Goal: Answer question/provide support

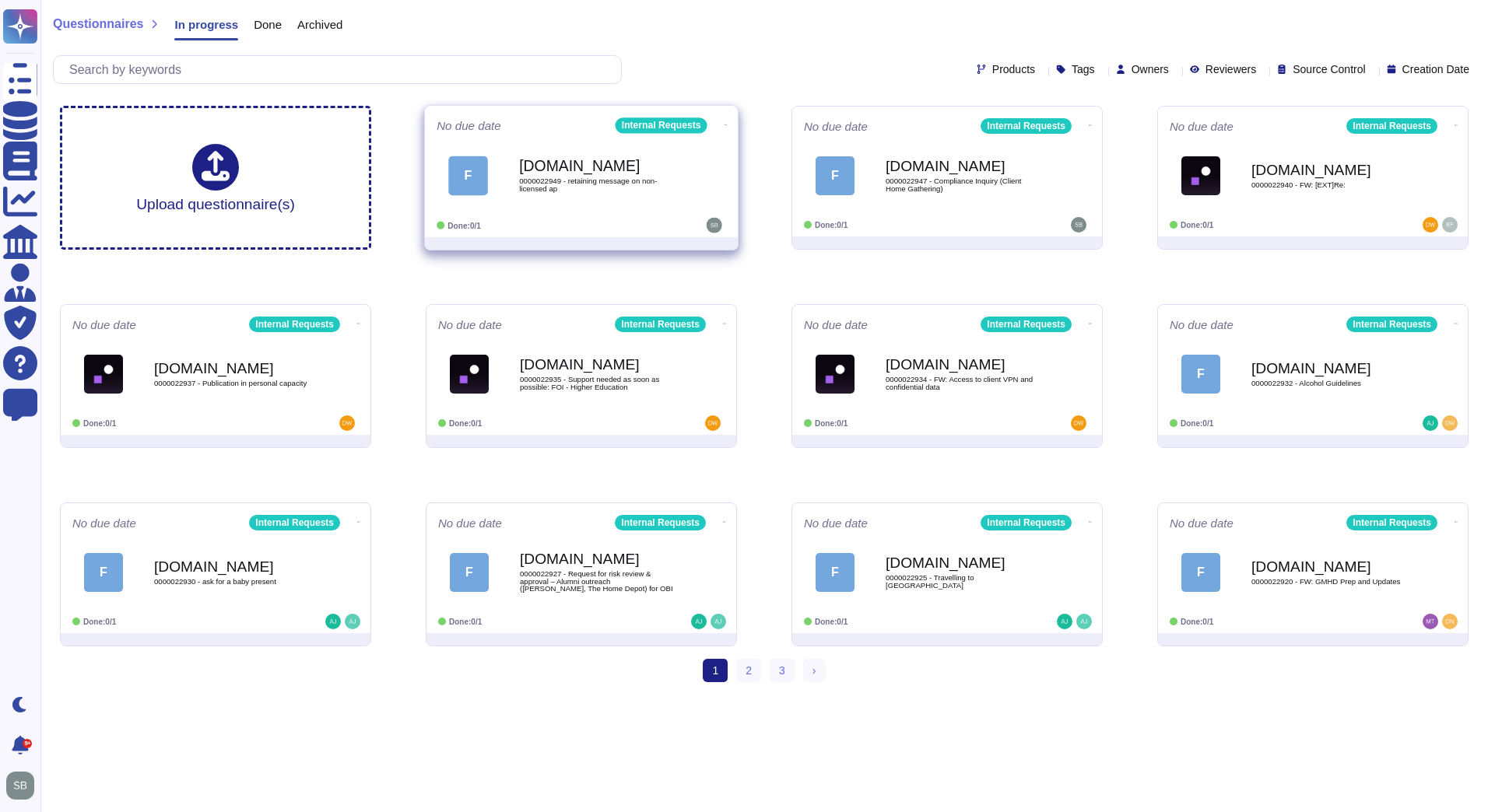
click at [657, 164] on b "[DOMAIN_NAME]" at bounding box center [597, 165] width 158 height 15
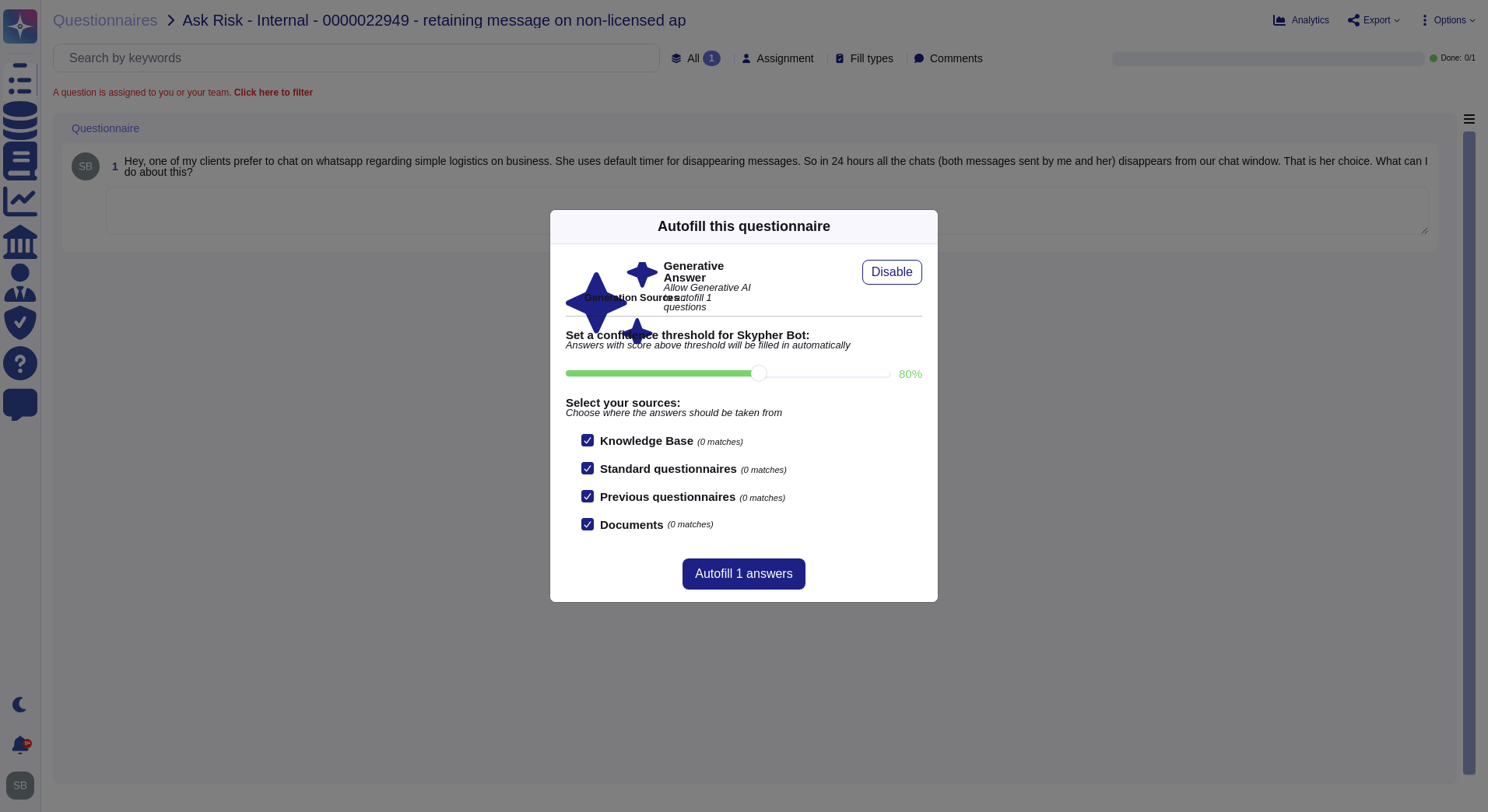
click at [929, 226] on icon at bounding box center [929, 226] width 0 height 0
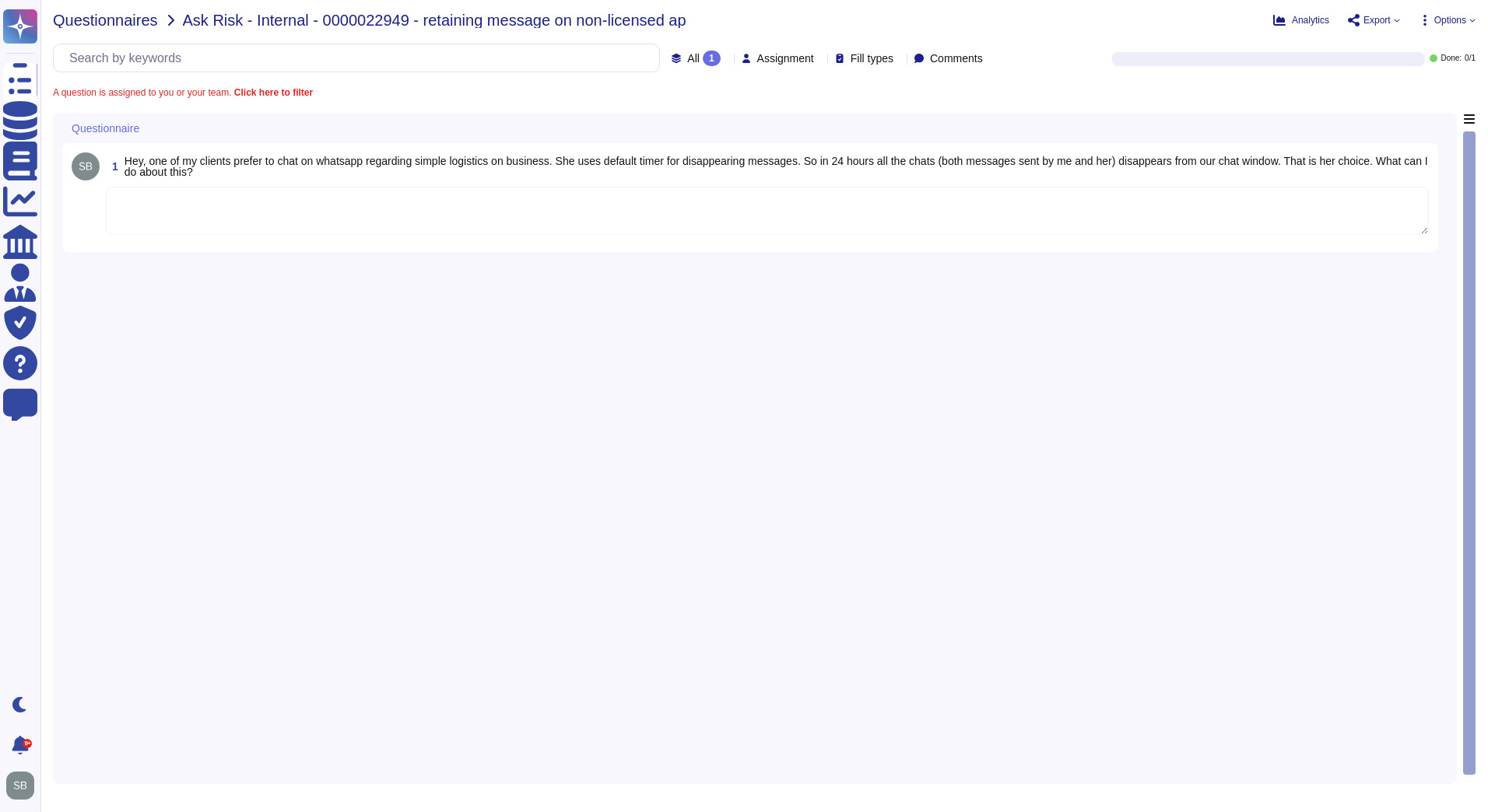
click at [85, 17] on span "Questionnaires" at bounding box center [105, 20] width 105 height 16
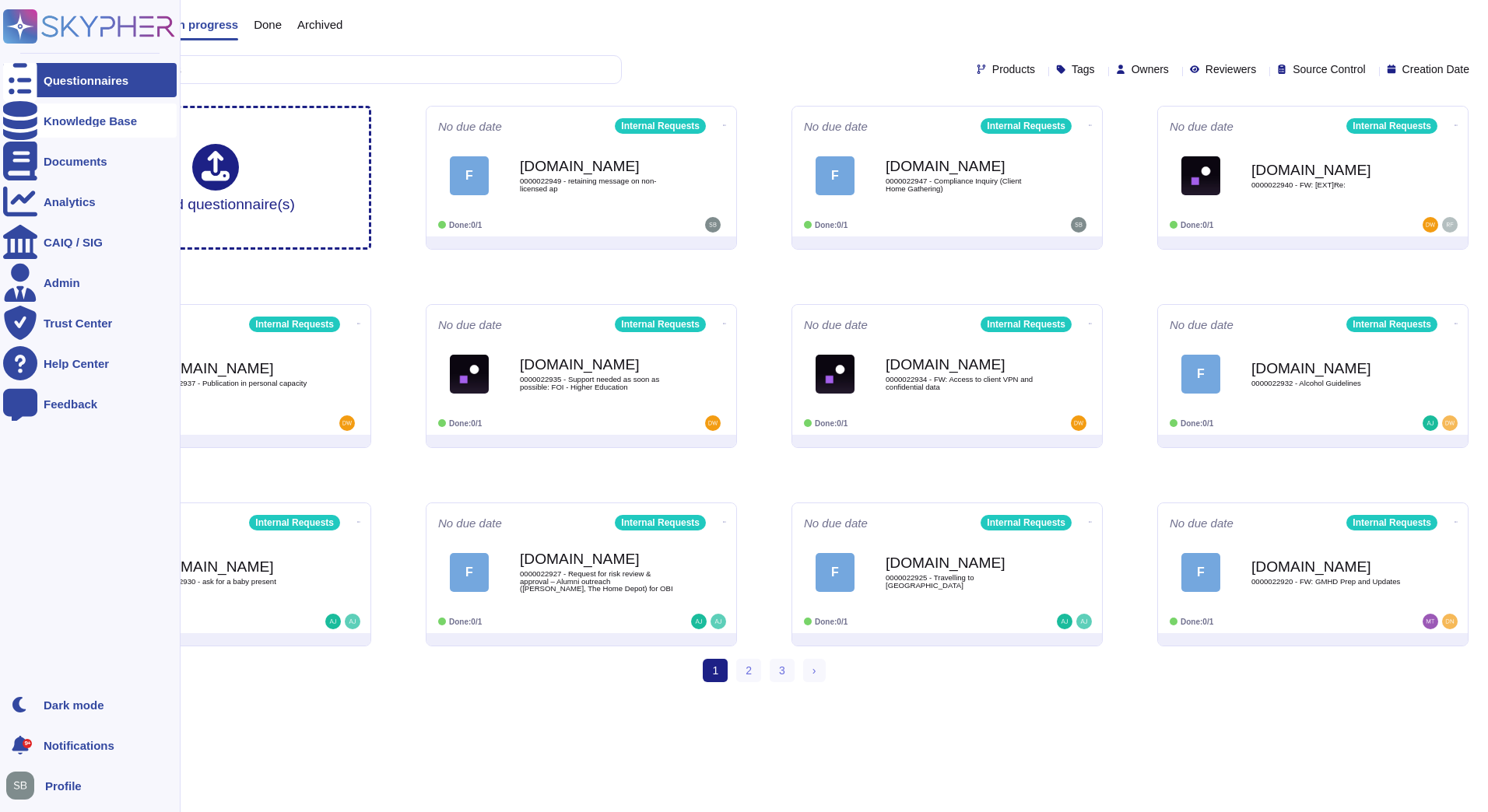
click at [39, 119] on div "Knowledge Base" at bounding box center [90, 120] width 173 height 34
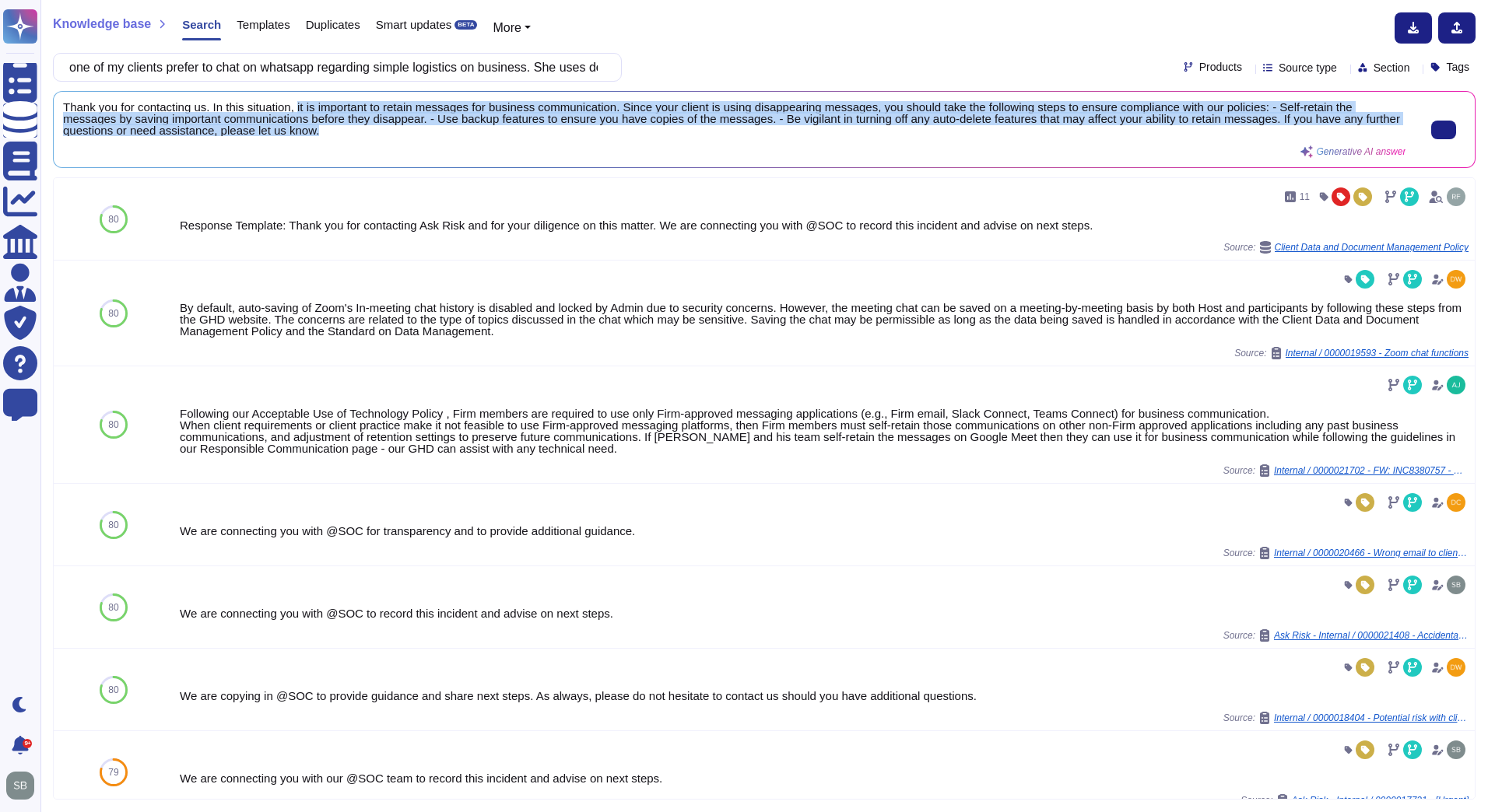
scroll to position [2, 0]
drag, startPoint x: 296, startPoint y: 104, endPoint x: 393, endPoint y: 144, distance: 104.9
click at [393, 144] on div "Thank you for contacting us. In this situation, it is important to retain messa…" at bounding box center [734, 129] width 1343 height 57
copy span "it is important to retain messages for business communication. Since your clien…"
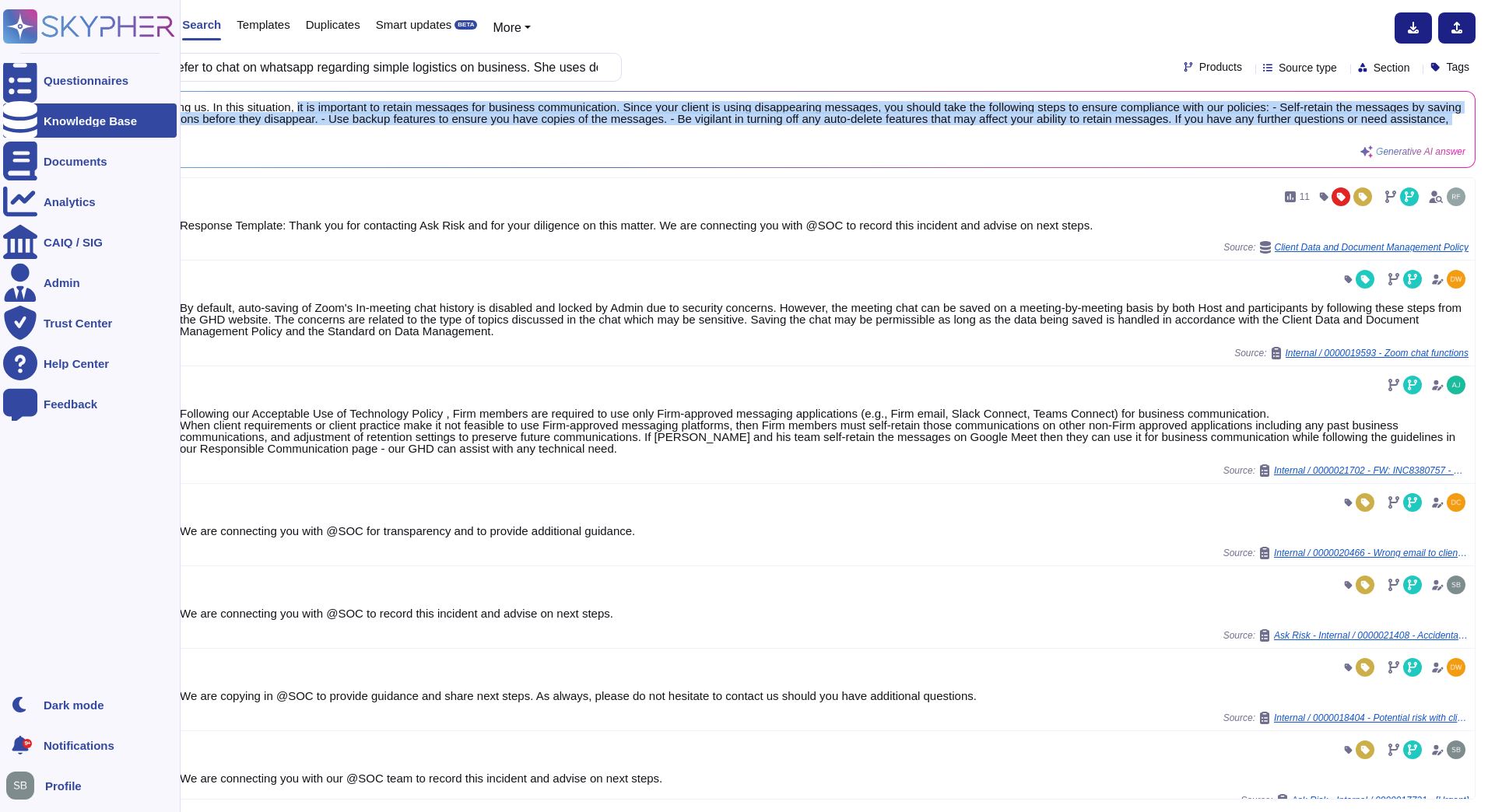
click at [33, 32] on rect at bounding box center [20, 26] width 34 height 34
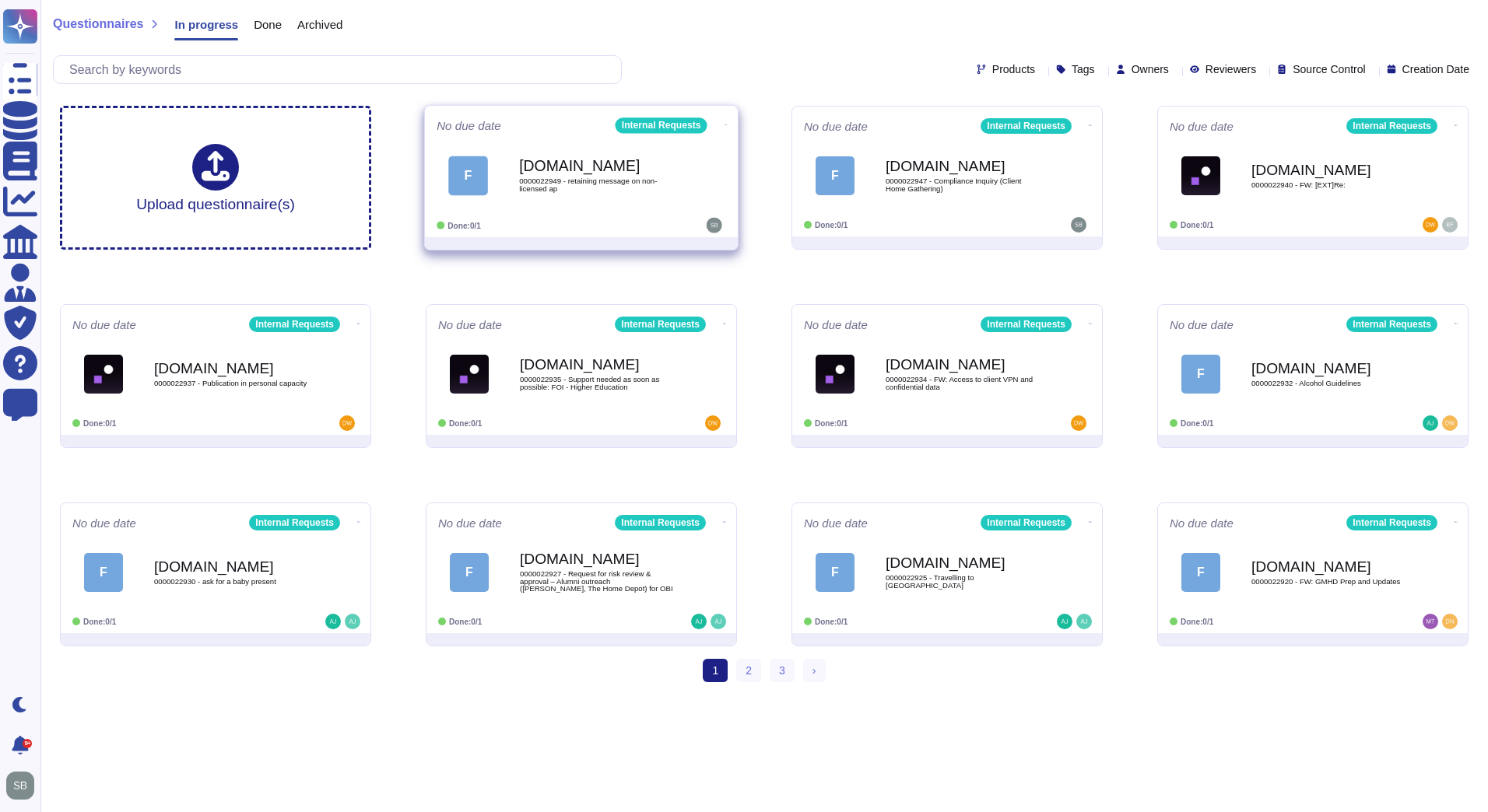
click at [546, 201] on div "[DOMAIN_NAME] 0000022949 - retaining message on non-licensed ap" at bounding box center [597, 175] width 158 height 63
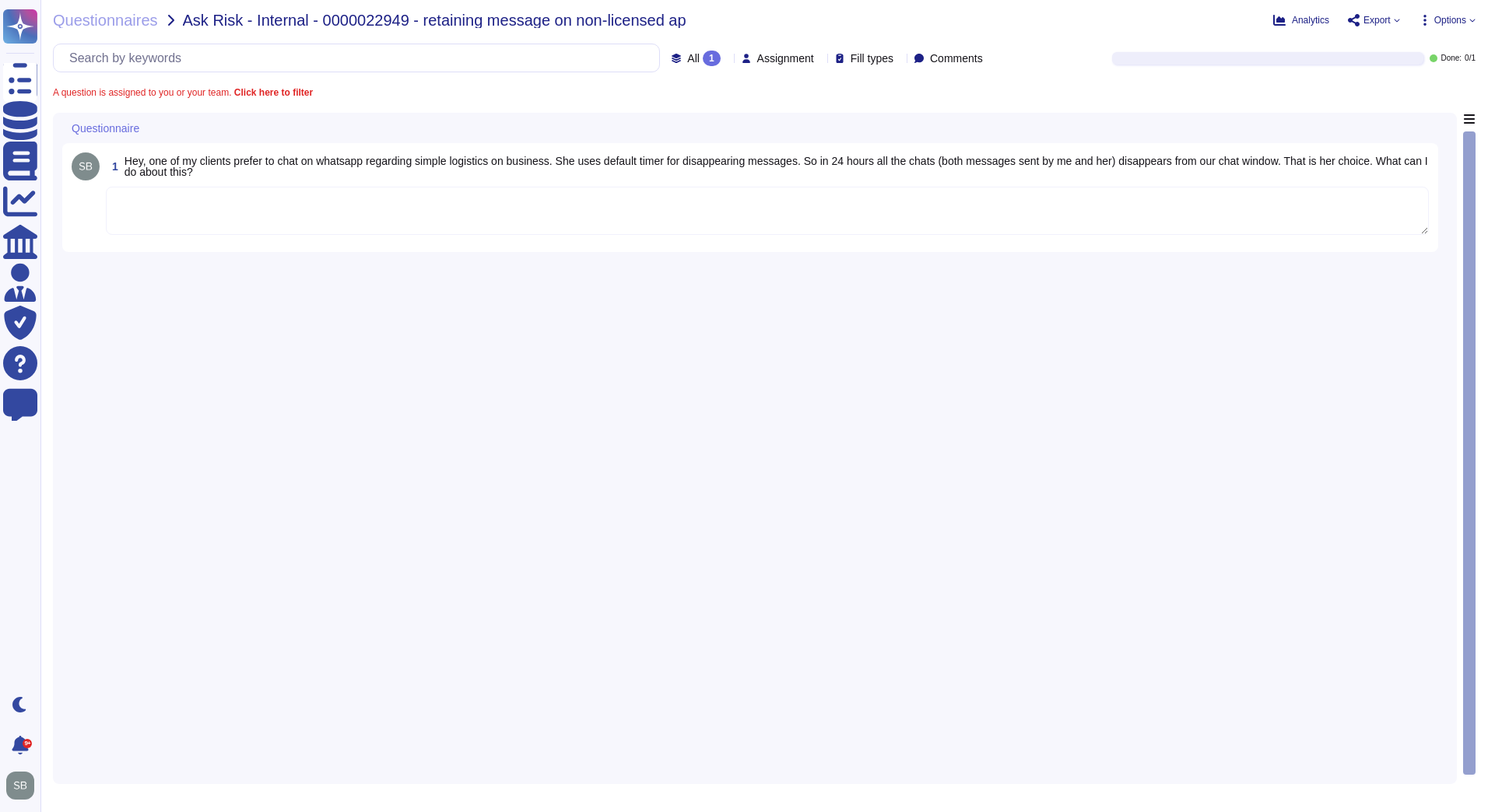
click at [421, 211] on textarea at bounding box center [768, 211] width 1323 height 48
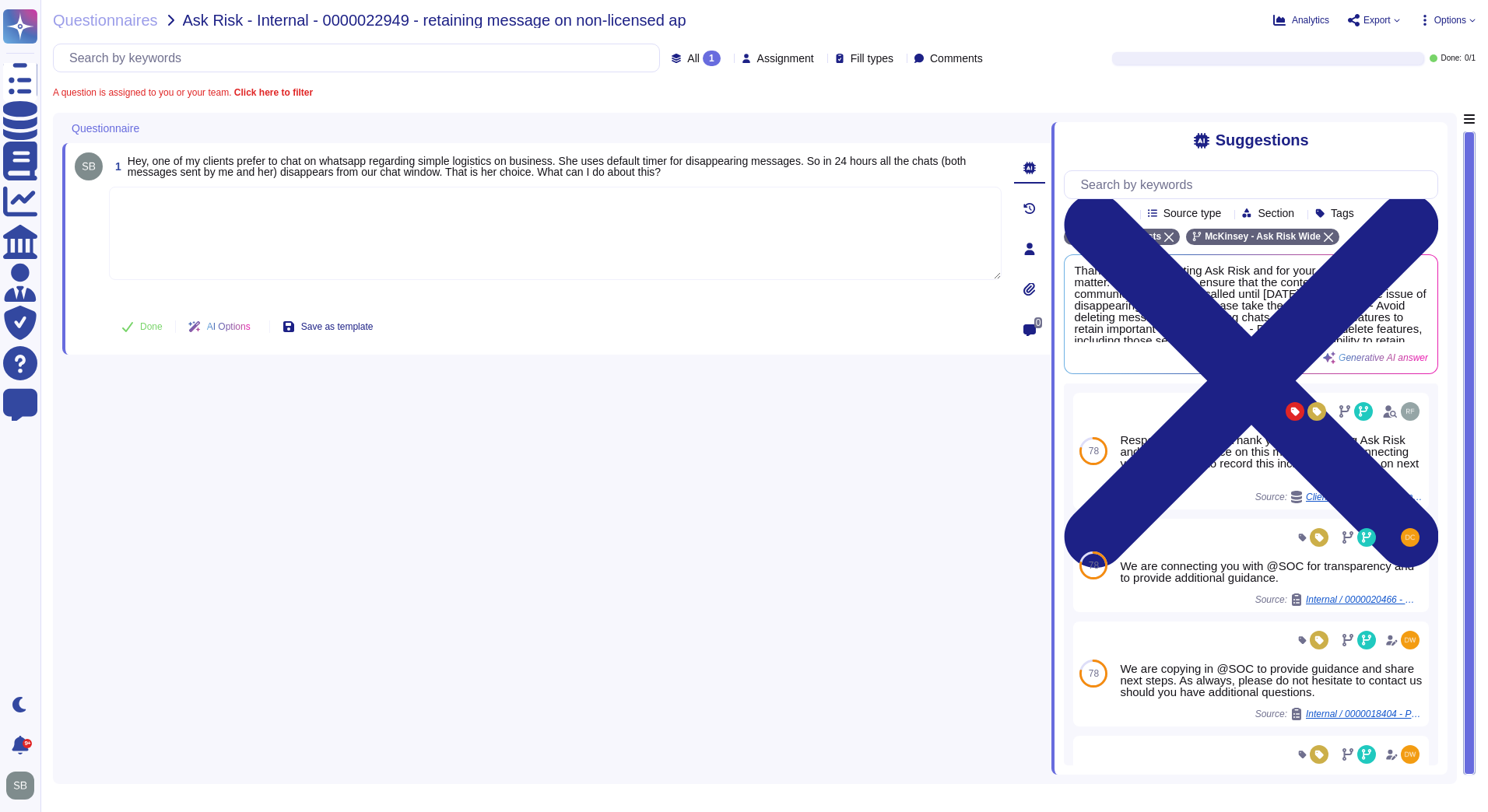
paste textarea "As outlined in the Firm’s Responsible Communication – FQA guidance, in the even…"
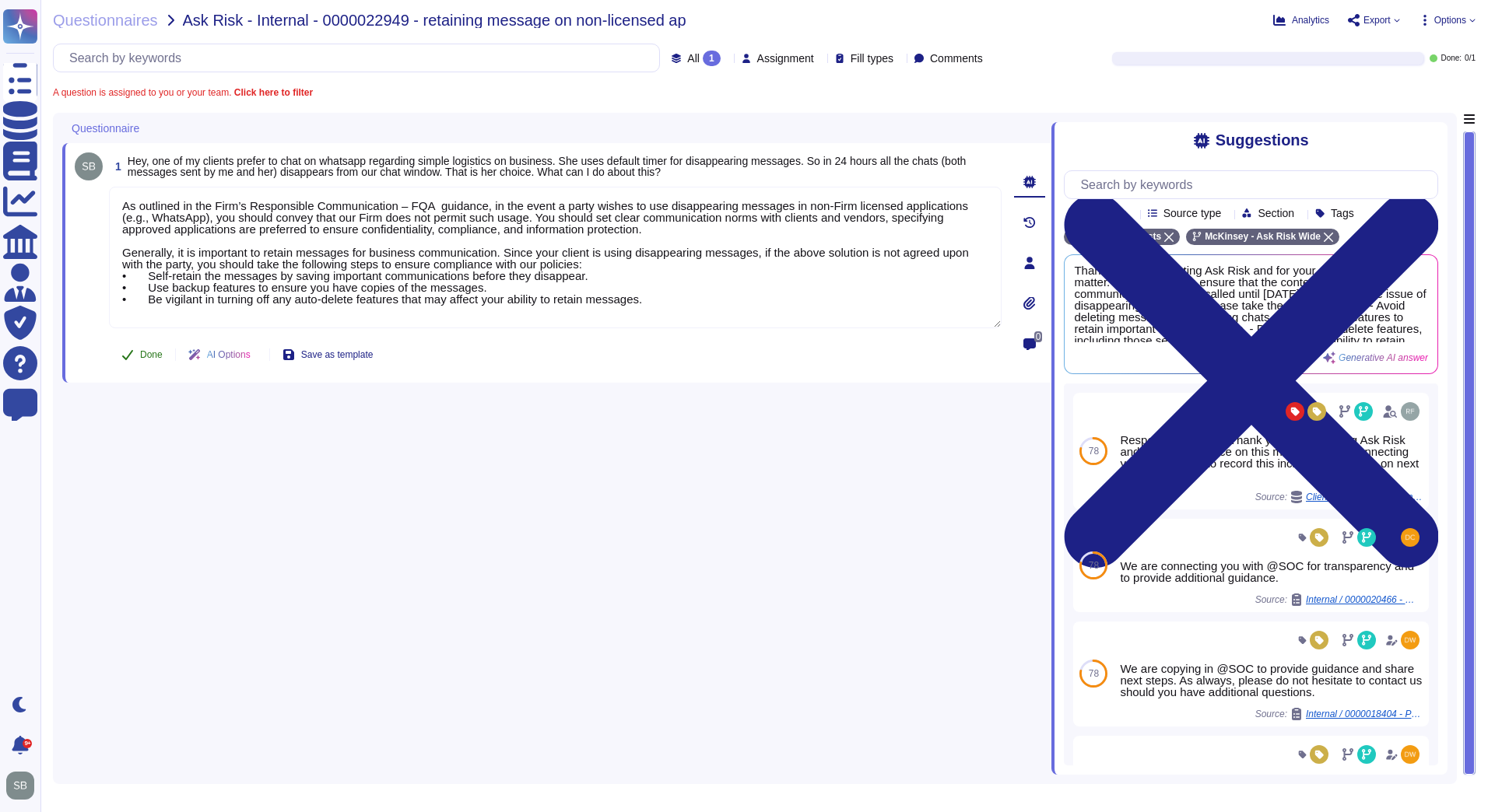
type textarea "As outlined in the Firm’s Responsible Communication – FQA guidance, in the even…"
click at [126, 354] on icon at bounding box center [127, 355] width 12 height 12
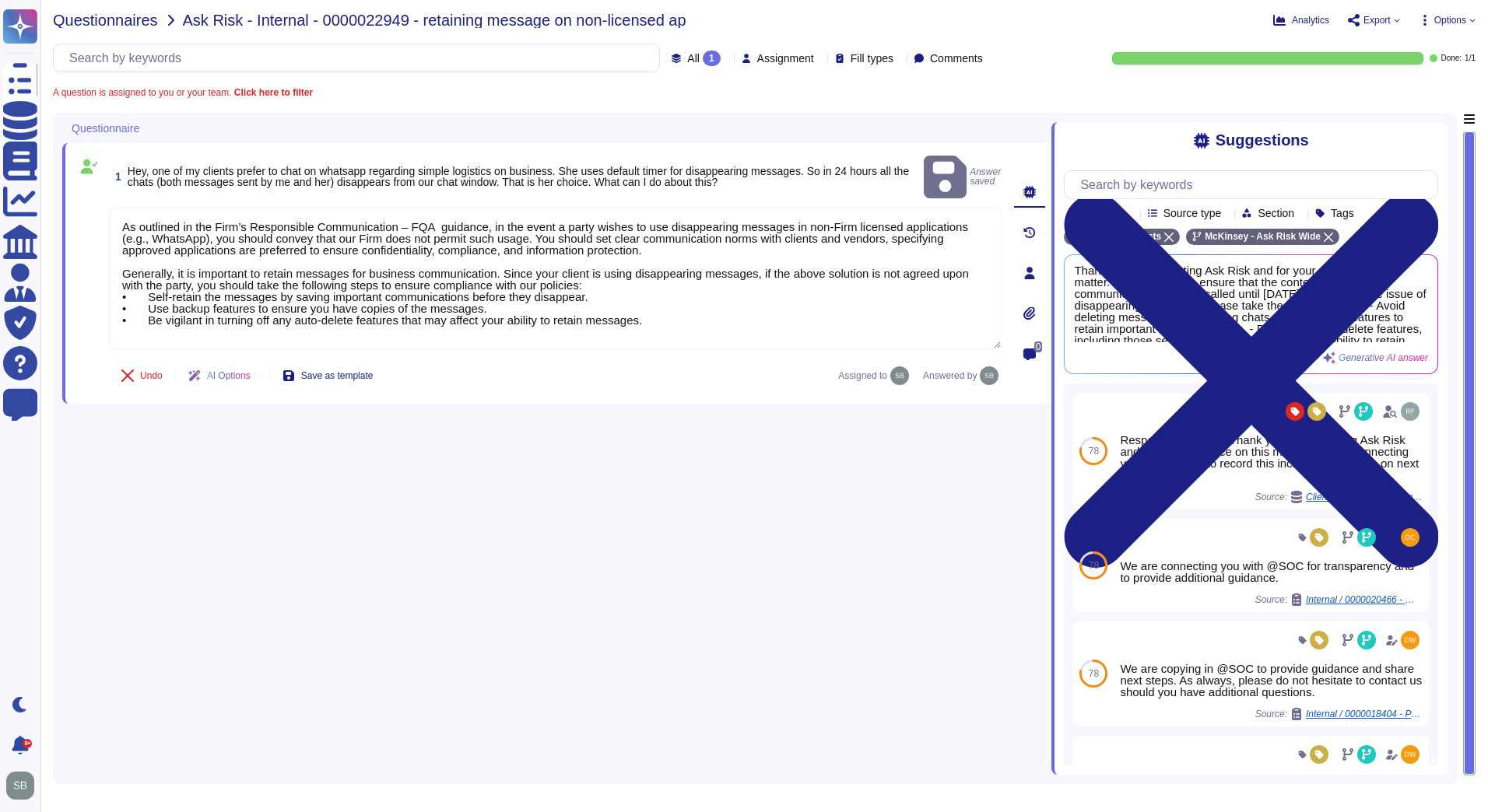
click at [120, 17] on span "Questionnaires" at bounding box center [105, 20] width 105 height 16
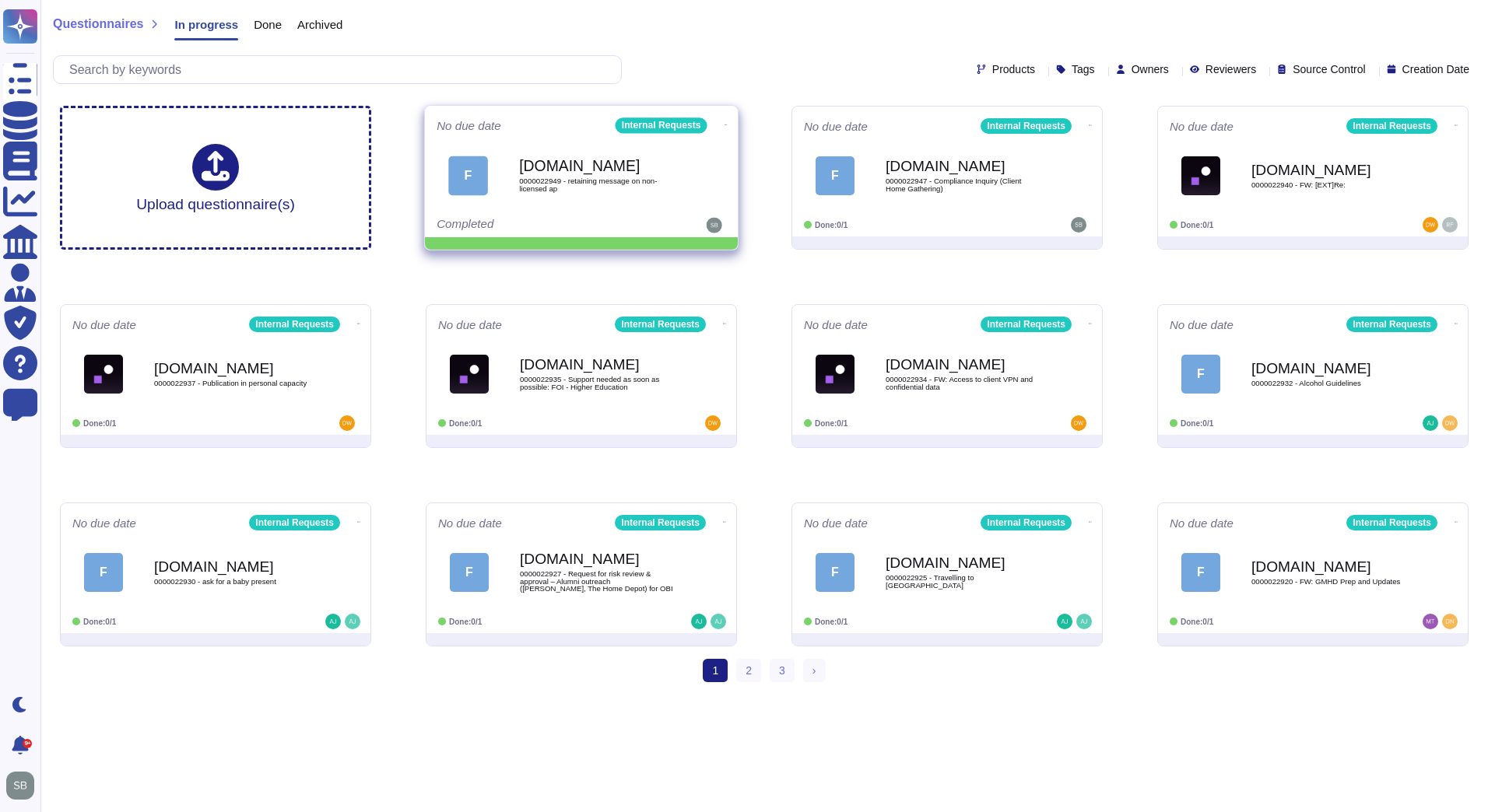
click at [724, 123] on icon at bounding box center [726, 124] width 3 height 3
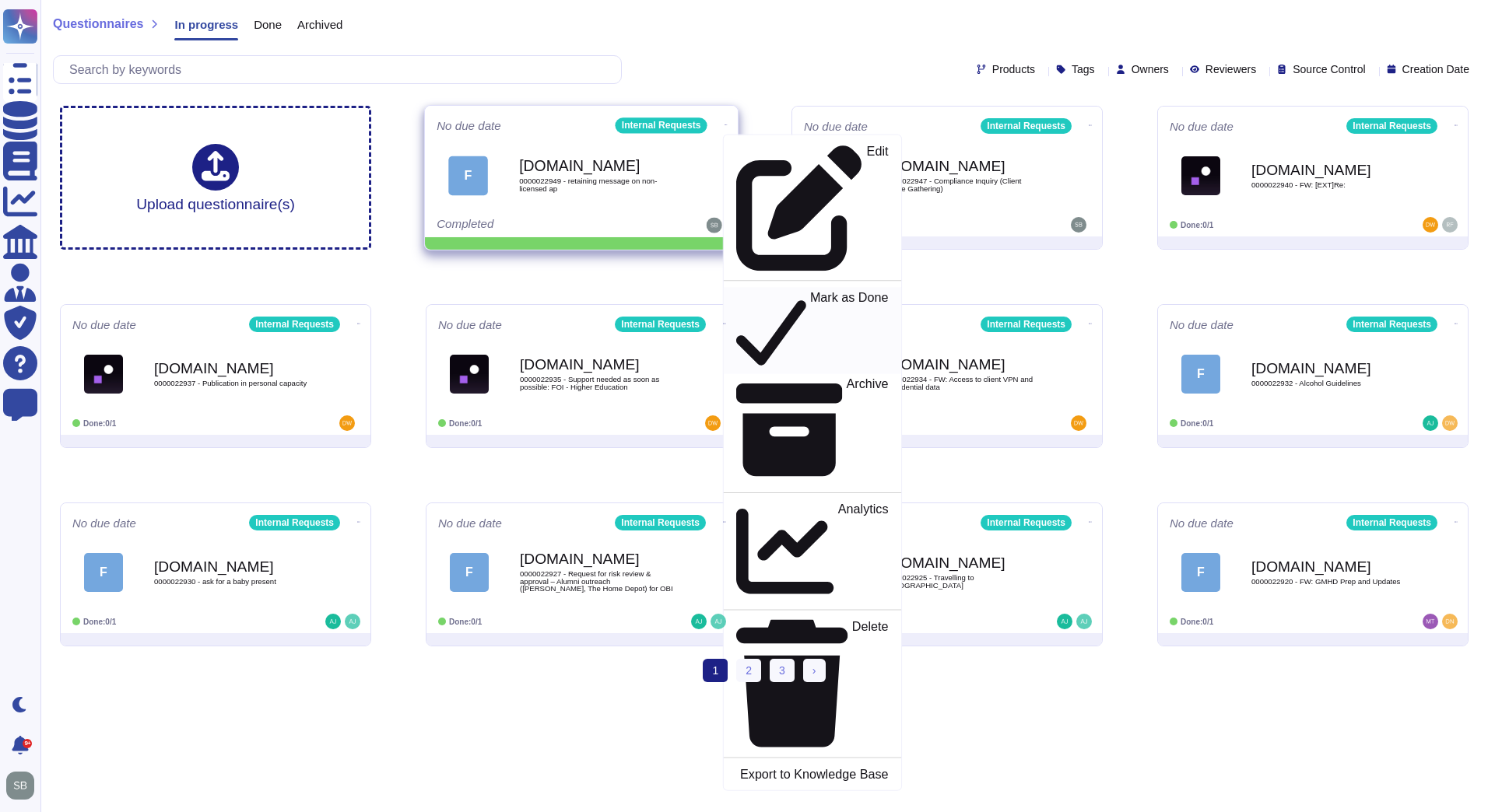
click at [811, 291] on p "Mark as Done" at bounding box center [850, 330] width 78 height 79
